Goal: Obtain resource: Download file/media

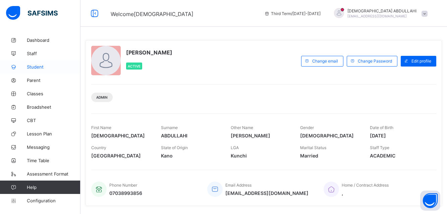
click at [29, 69] on span "Student" at bounding box center [54, 66] width 54 height 5
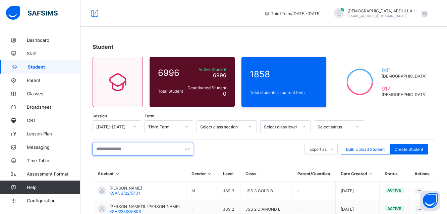
click at [154, 150] on input "text" at bounding box center [142, 149] width 100 height 13
type input "****"
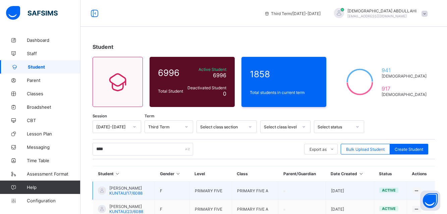
click at [151, 189] on td "ZAINAB MUHAMMAD KUNTAU/17/6088" at bounding box center [124, 191] width 62 height 18
click at [394, 204] on div "View Profile" at bounding box center [398, 204] width 40 height 7
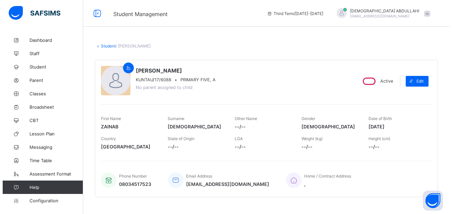
scroll to position [188, 0]
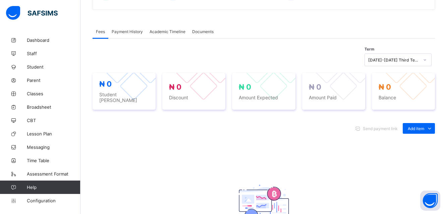
click at [165, 30] on span "Academic Timeline" at bounding box center [167, 31] width 36 height 5
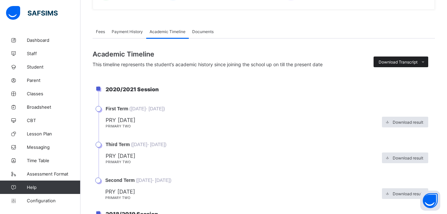
click at [425, 62] on icon at bounding box center [422, 62] width 5 height 4
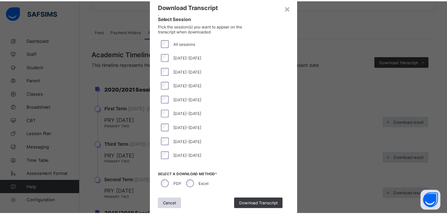
scroll to position [42, 0]
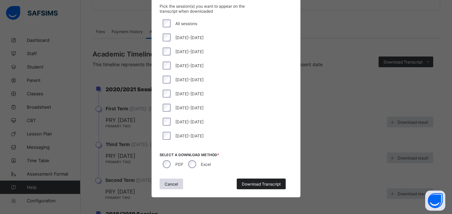
click at [267, 184] on span "Download Transcript" at bounding box center [261, 184] width 39 height 5
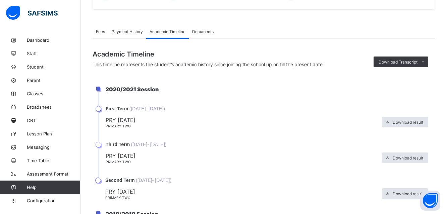
scroll to position [0, 0]
